Goal: Leave review/rating: Leave review/rating

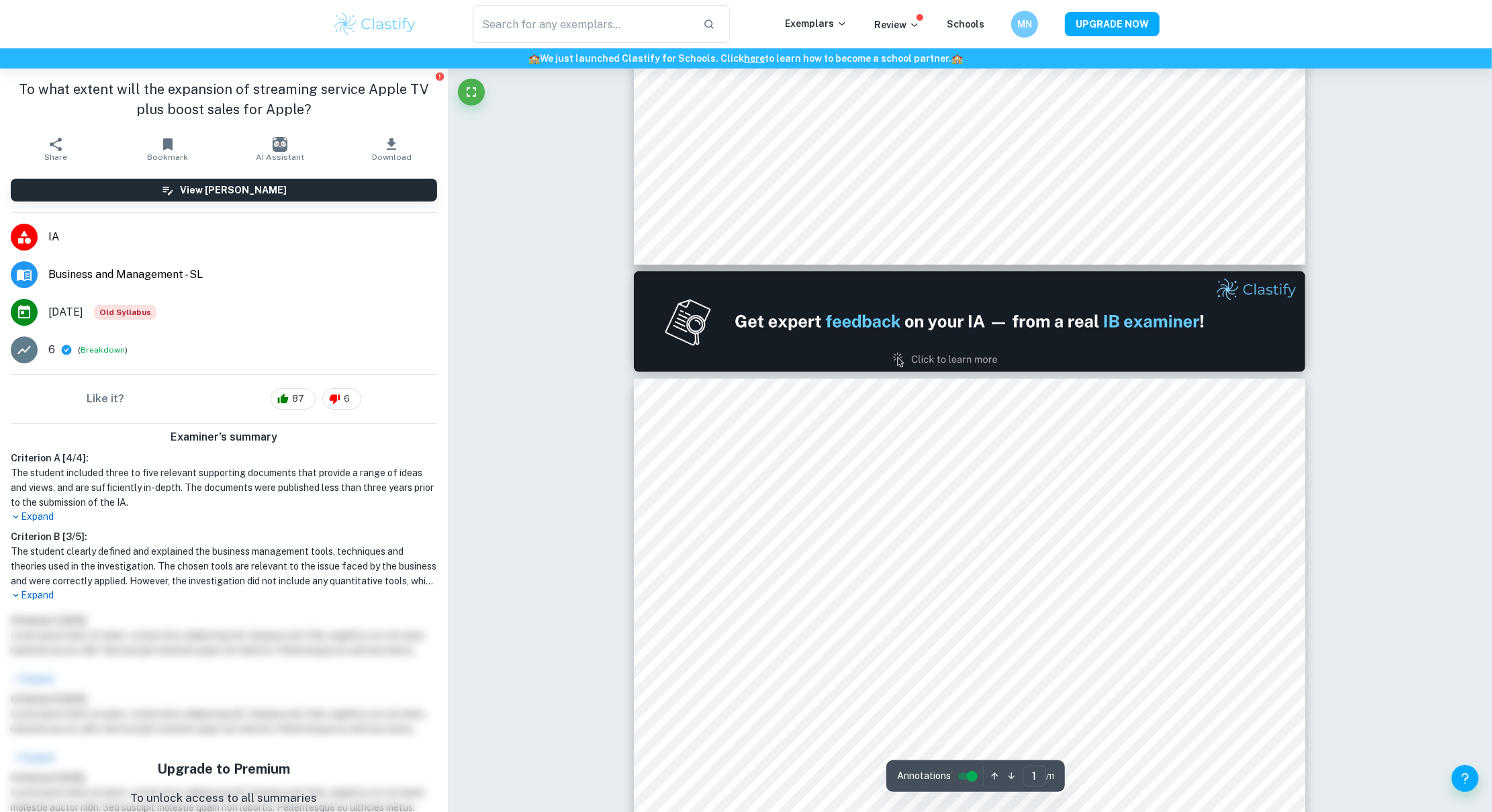
type input "2"
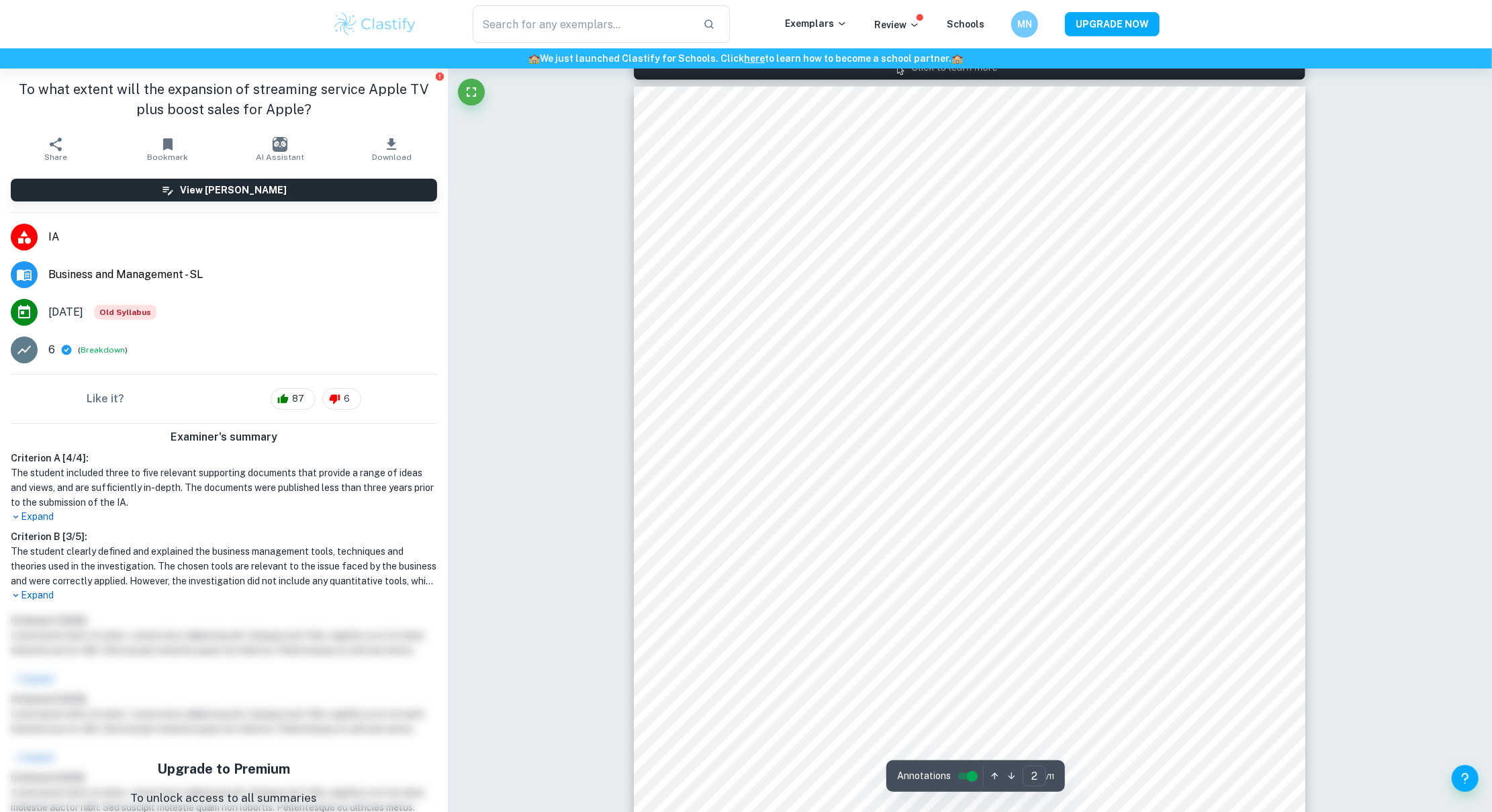
scroll to position [1122, 0]
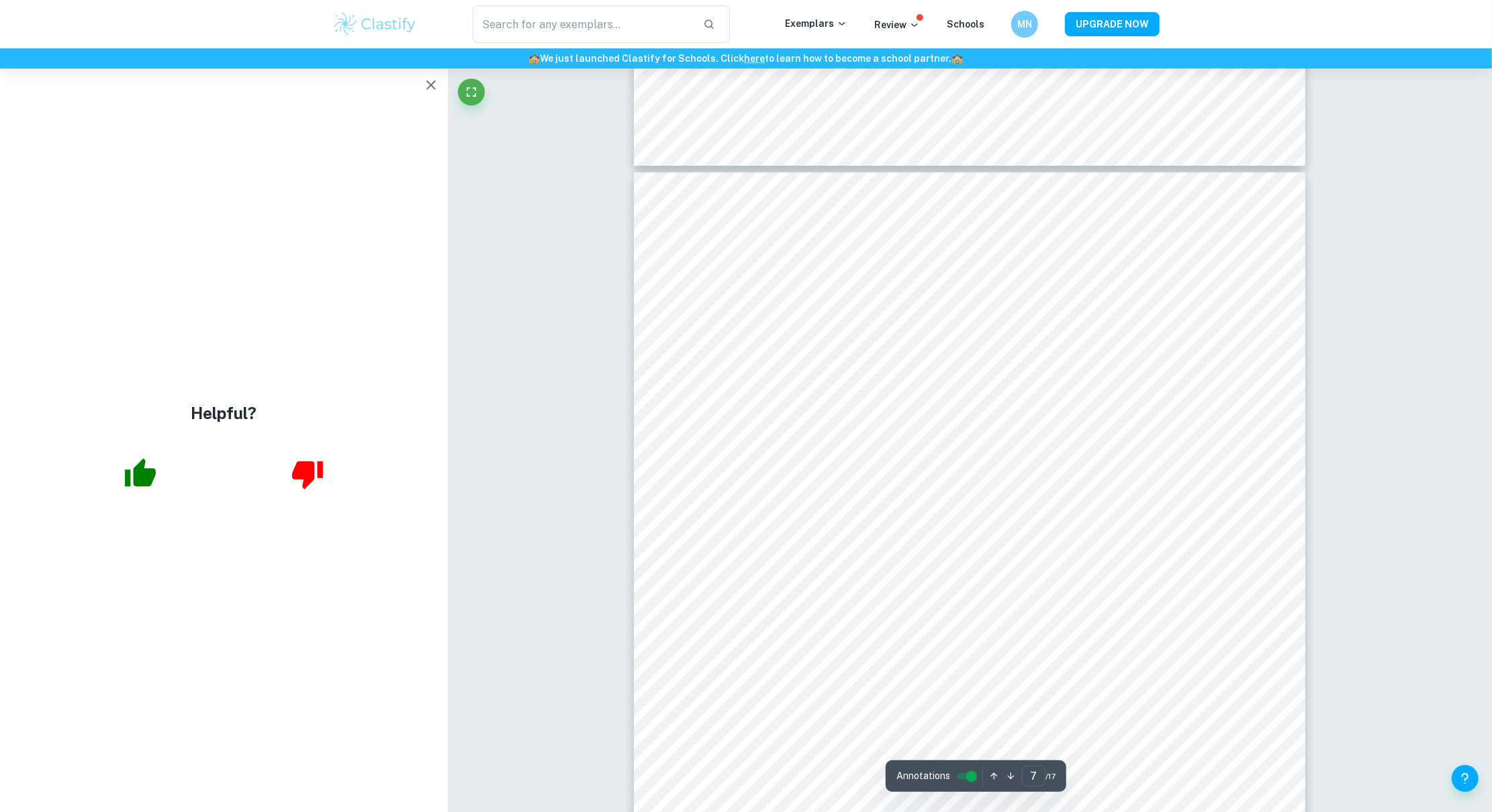
scroll to position [5863, 0]
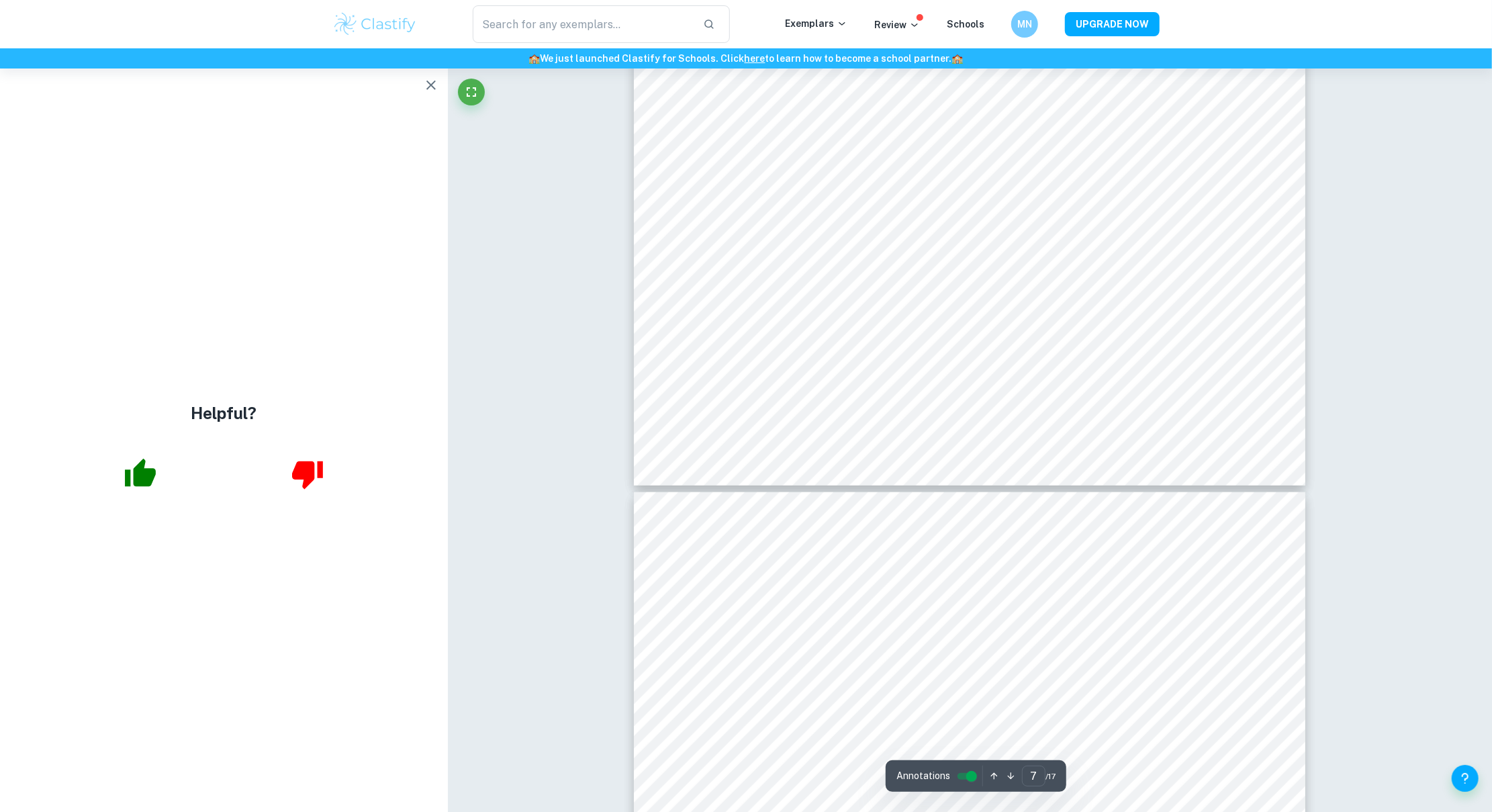
type input "6"
